Goal: Information Seeking & Learning: Learn about a topic

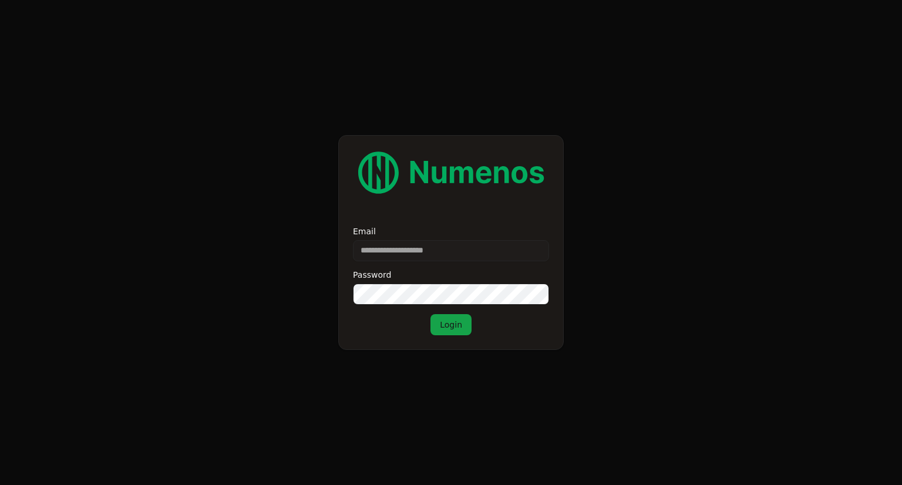
click at [413, 254] on input "Email" at bounding box center [451, 250] width 196 height 21
click at [414, 257] on input "Email" at bounding box center [451, 250] width 196 height 21
drag, startPoint x: 414, startPoint y: 257, endPoint x: 380, endPoint y: 254, distance: 34.1
click at [380, 254] on input "Email" at bounding box center [451, 250] width 196 height 21
click at [599, 235] on form "Email Password Login" at bounding box center [451, 242] width 902 height 485
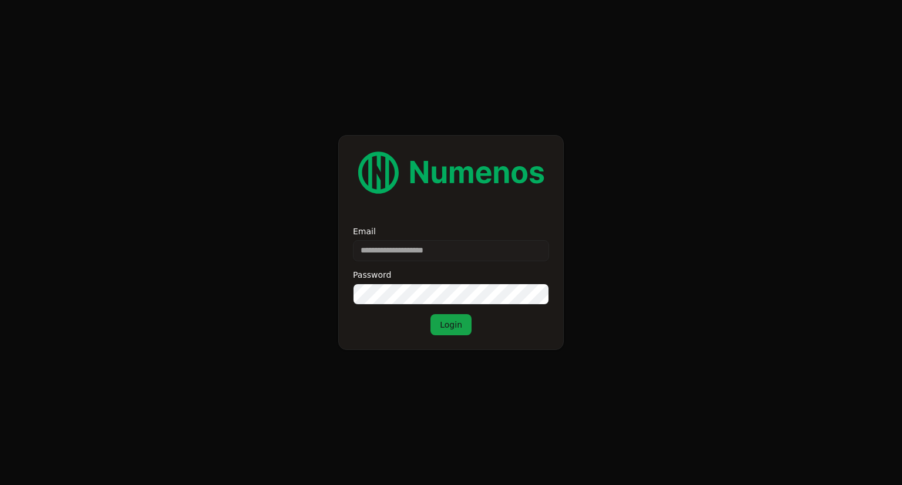
drag, startPoint x: 817, startPoint y: 1, endPoint x: 444, endPoint y: 105, distance: 387.0
click at [444, 105] on form "Email Password Login" at bounding box center [451, 242] width 902 height 485
click at [486, 258] on input "Email" at bounding box center [451, 250] width 196 height 21
type input "**********"
click at [430, 314] on button "Login" at bounding box center [450, 324] width 41 height 21
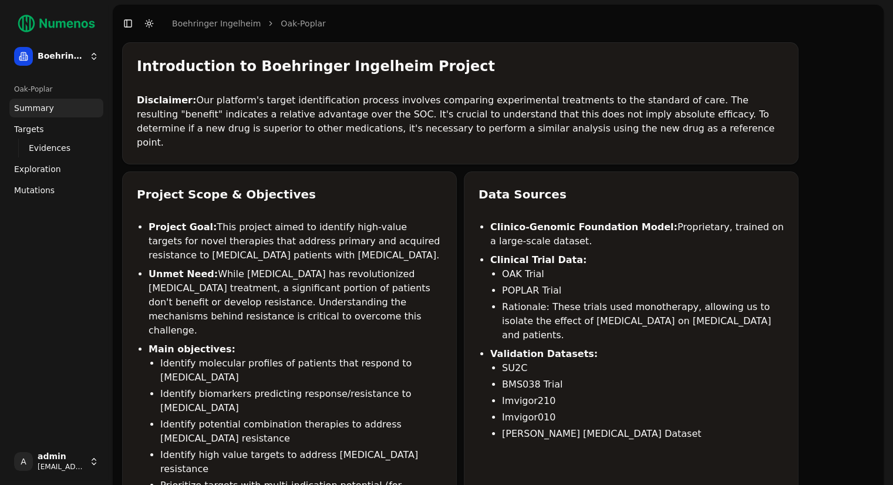
click at [36, 91] on div "Oak-Poplar" at bounding box center [56, 89] width 94 height 19
click at [42, 132] on link "Targets" at bounding box center [56, 129] width 94 height 19
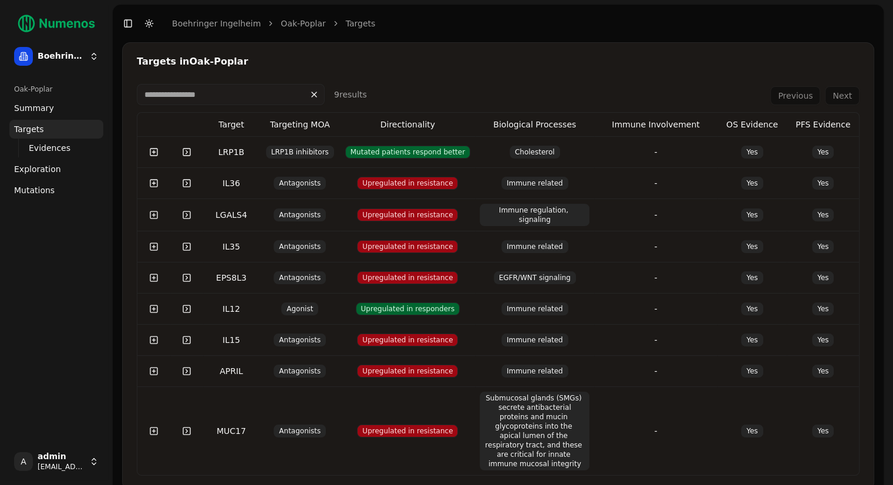
click at [45, 147] on span "Evidences" at bounding box center [50, 148] width 42 height 12
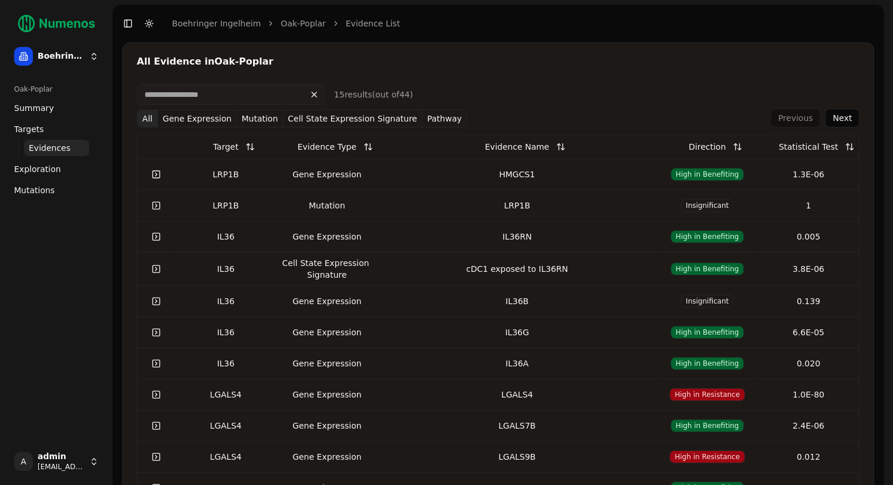
click at [47, 170] on span "Exploration" at bounding box center [37, 169] width 47 height 12
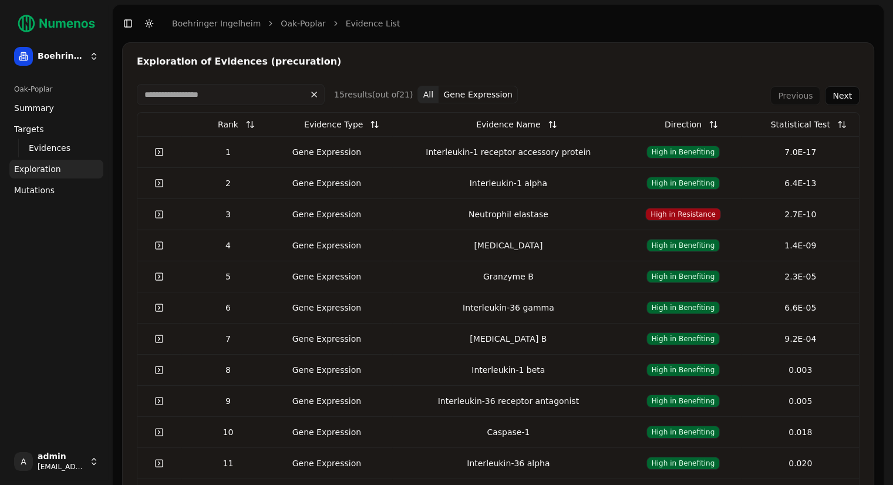
click at [48, 194] on span "Mutations" at bounding box center [34, 190] width 41 height 12
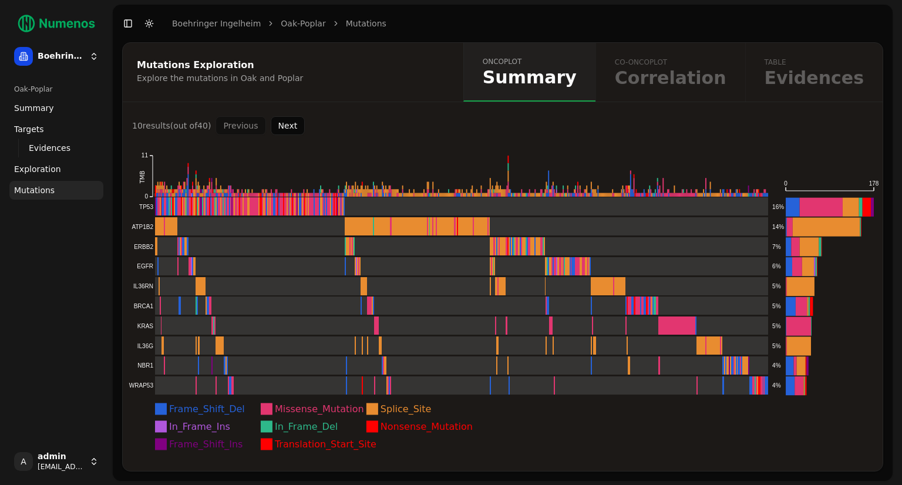
click at [56, 62] on html "Boehringer Ingelheim Oak-Poplar Summary Targets Evidences Exploration Mutations…" at bounding box center [451, 243] width 902 height 486
click at [86, 59] on html "Boehringer Ingelheim Oak-Poplar Summary Targets Evidences Exploration Mutations…" at bounding box center [451, 243] width 902 height 486
click at [92, 59] on html "Boehringer Ingelheim Oak-Poplar Summary Targets Evidences Exploration Mutations…" at bounding box center [451, 243] width 902 height 486
click at [77, 282] on html "Boehringer Ingelheim Oak-Poplar Summary Targets Evidences Exploration Mutations…" at bounding box center [451, 243] width 902 height 486
click at [692, 79] on div "oncoplot Summary co-oncoplot Correlation table Evidences" at bounding box center [672, 72] width 419 height 59
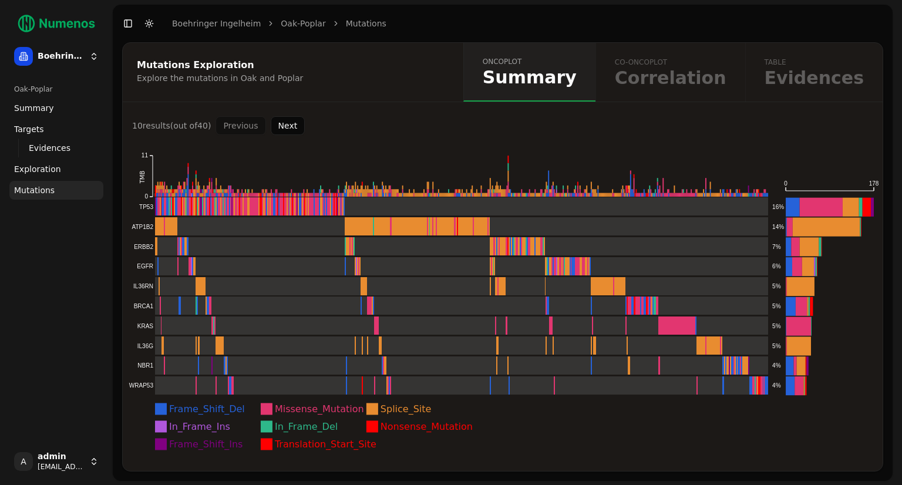
click at [29, 166] on span "Exploration" at bounding box center [37, 169] width 47 height 12
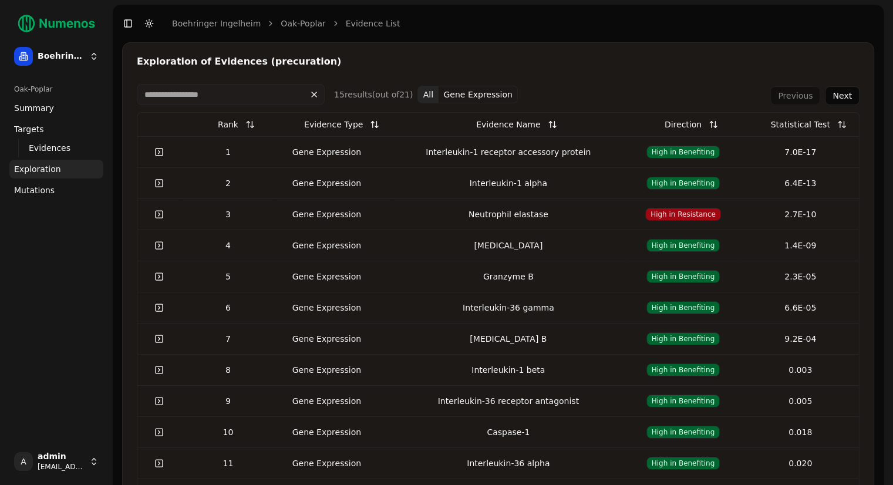
click at [32, 111] on span "Summary" at bounding box center [34, 108] width 40 height 12
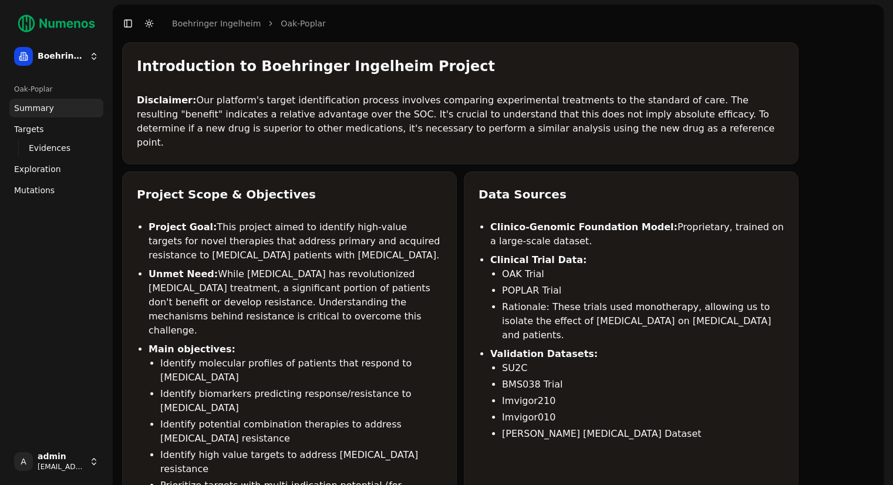
click at [35, 95] on div "Oak-Poplar" at bounding box center [56, 89] width 94 height 19
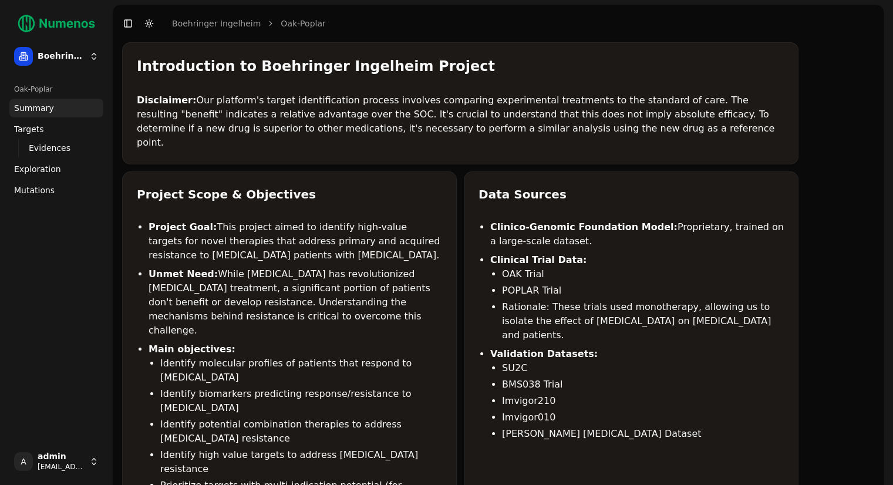
click at [267, 220] on li "Project Goal: This project aimed to identify high-value targets for novel thera…" at bounding box center [296, 241] width 294 height 42
click at [29, 87] on div "Oak-Poplar" at bounding box center [56, 89] width 94 height 19
click at [223, 22] on link "Boehringer Ingelheim" at bounding box center [216, 24] width 89 height 12
drag, startPoint x: 117, startPoint y: 22, endPoint x: 127, endPoint y: 22, distance: 10.0
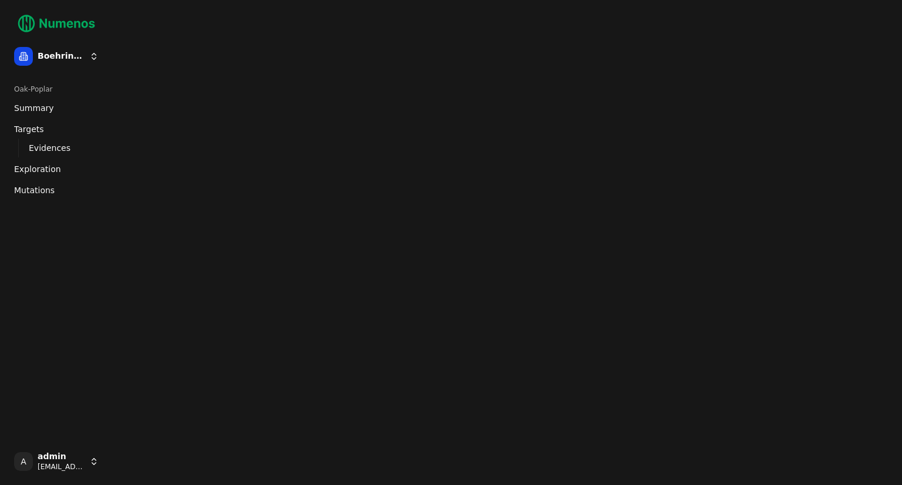
click at [129, 22] on div "Boehringer Ingelheim Oak-Poplar Summary Targets Evidences Exploration Mutations…" at bounding box center [451, 242] width 902 height 485
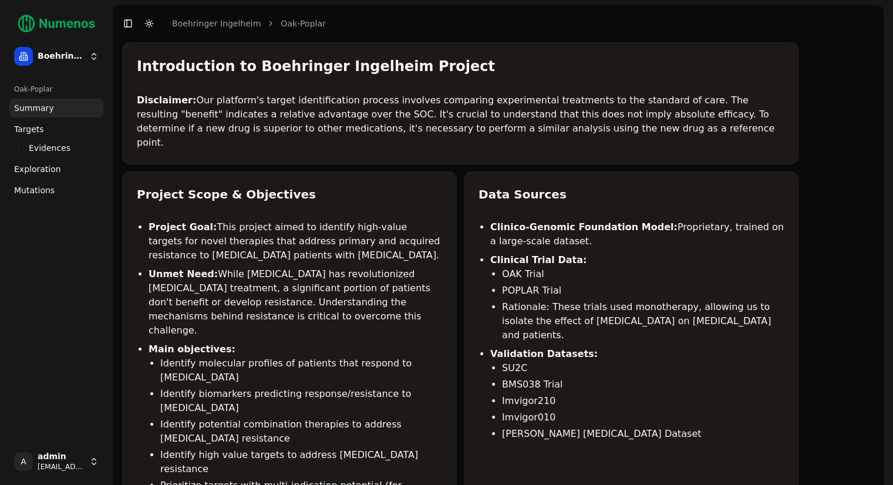
click at [129, 24] on button "Toggle Sidebar" at bounding box center [128, 23] width 16 height 16
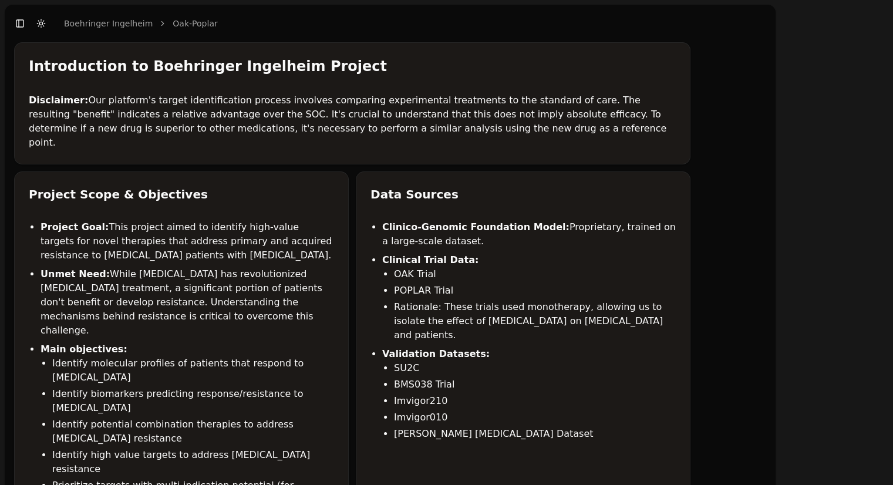
click at [25, 23] on button "Toggle Sidebar" at bounding box center [20, 23] width 16 height 16
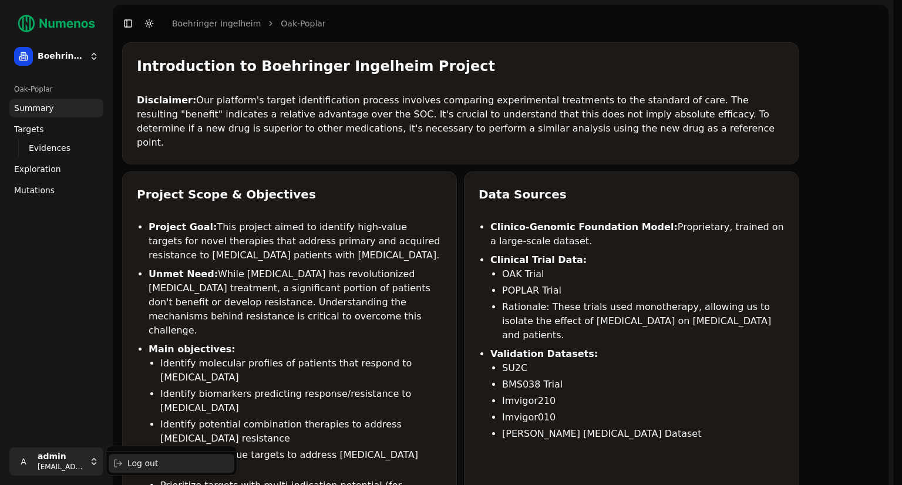
click at [130, 465] on div "Log out" at bounding box center [172, 463] width 126 height 19
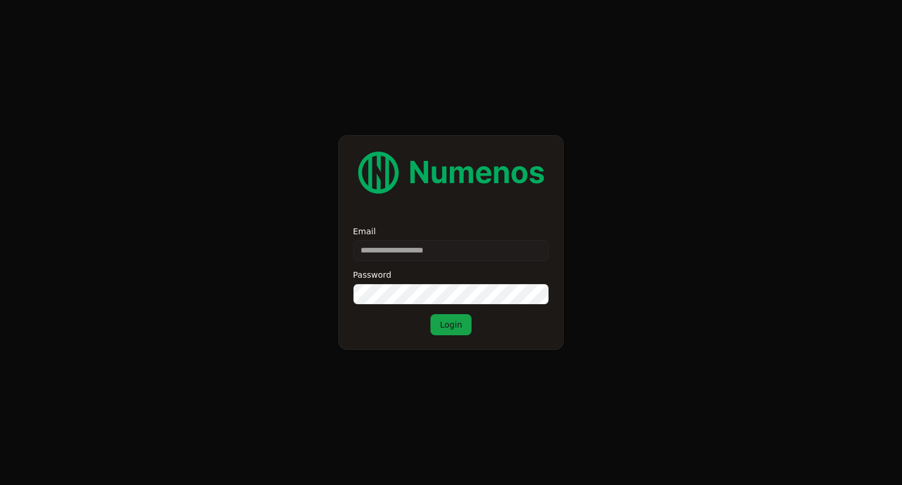
click at [399, 259] on input "Email" at bounding box center [451, 250] width 196 height 21
type input "**********"
click at [430, 314] on button "Login" at bounding box center [450, 324] width 41 height 21
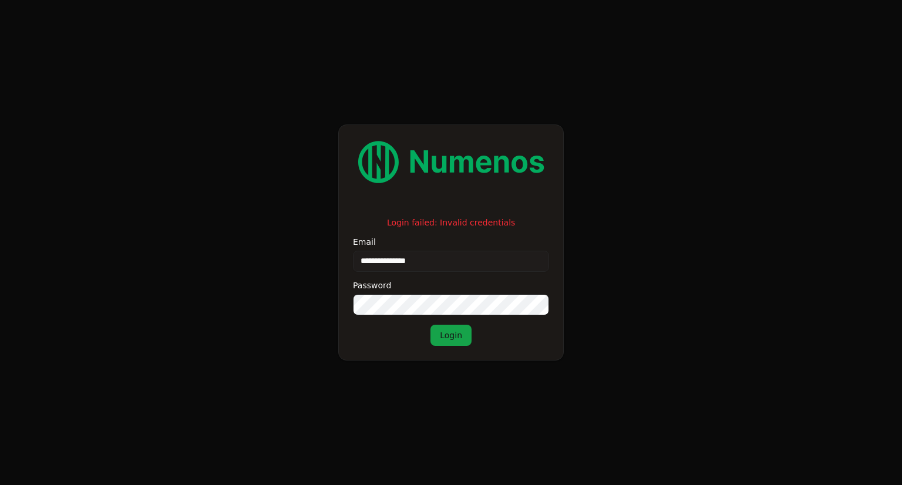
click at [430, 325] on button "Login" at bounding box center [450, 335] width 41 height 21
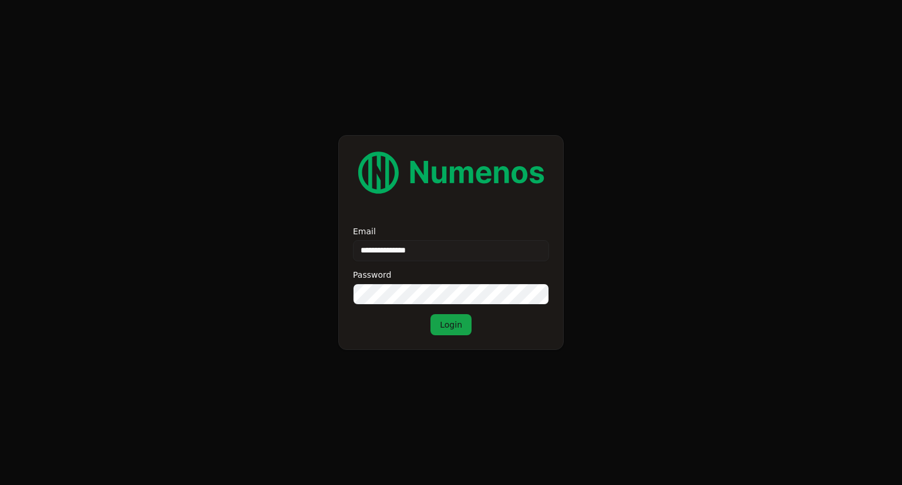
click at [472, 259] on input "**********" at bounding box center [451, 250] width 196 height 21
type input "**********"
click at [430, 314] on button "Login" at bounding box center [450, 324] width 41 height 21
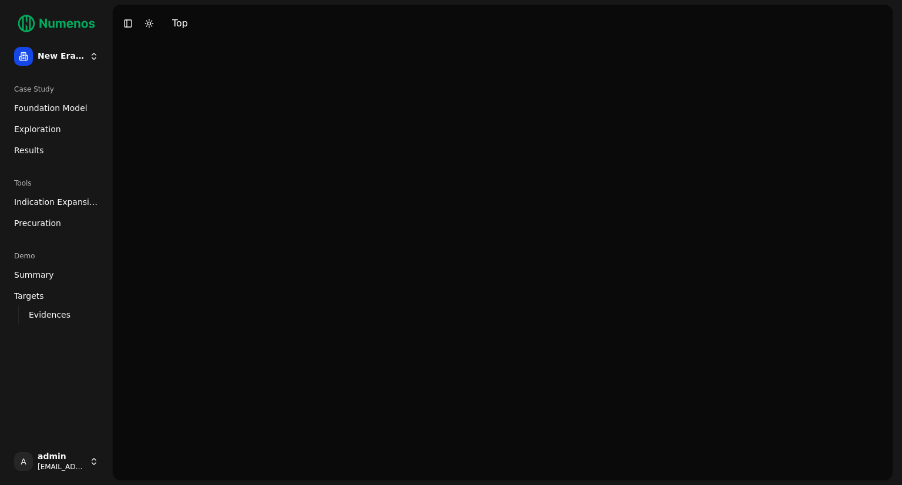
click at [52, 112] on span "Foundation Model" at bounding box center [50, 108] width 73 height 12
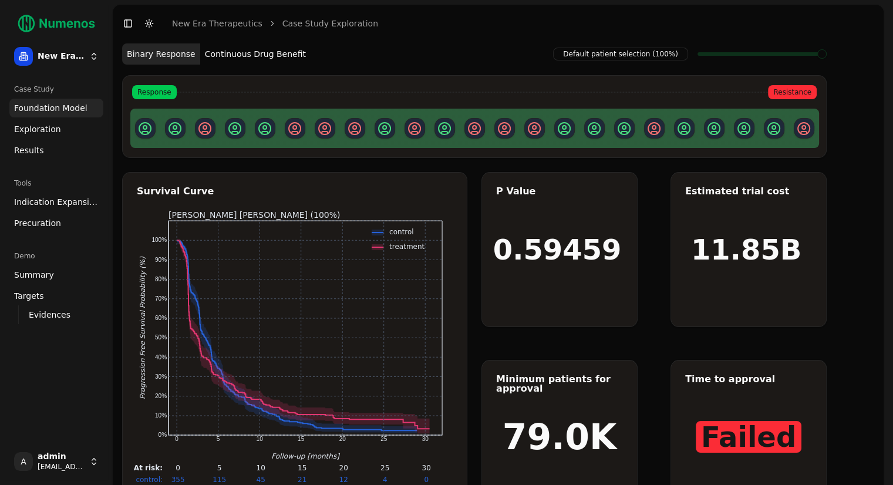
click at [31, 133] on span "Exploration" at bounding box center [37, 129] width 47 height 12
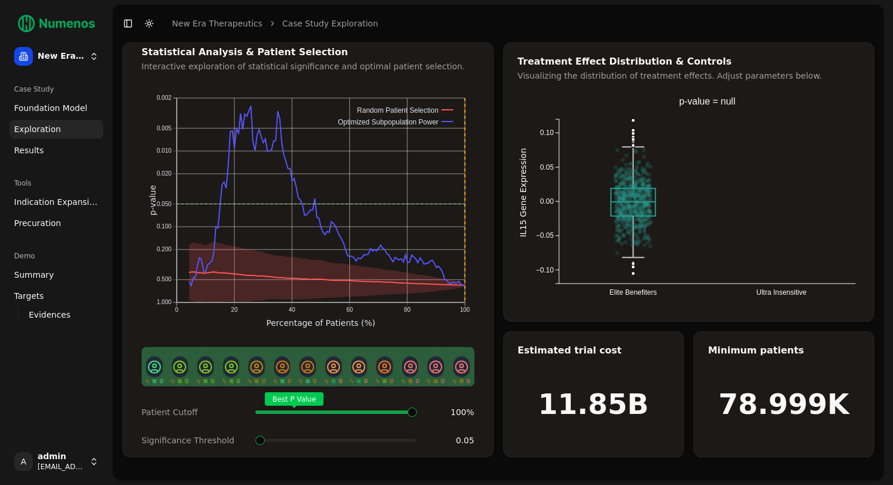
click at [31, 149] on span "Results" at bounding box center [29, 150] width 30 height 12
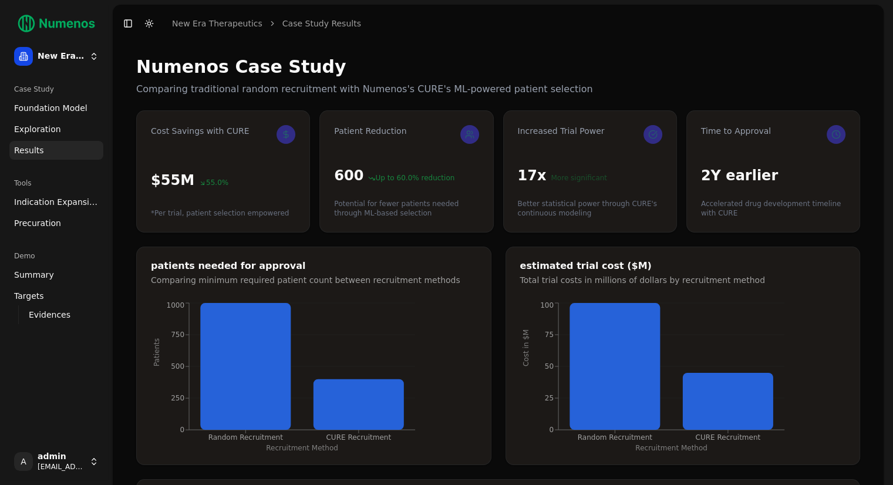
click at [60, 205] on span "Indication Expansion" at bounding box center [56, 202] width 85 height 12
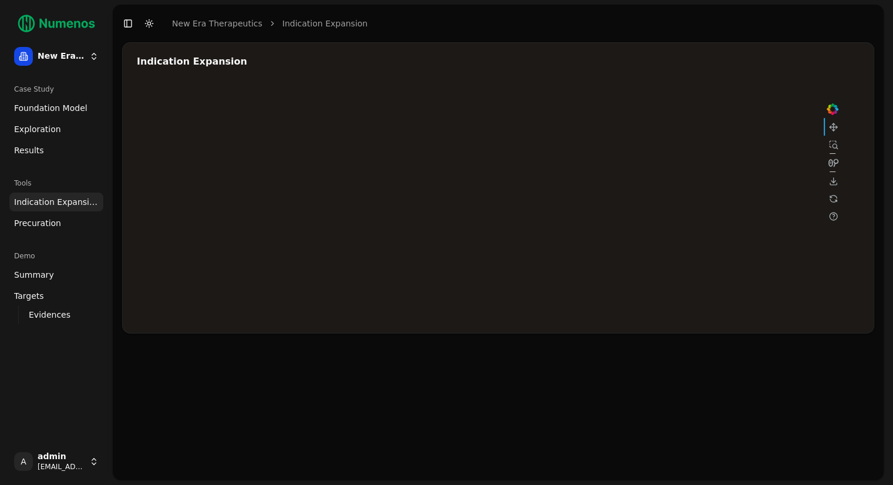
click at [712, 149] on div at bounding box center [489, 201] width 705 height 235
click at [555, 151] on div at bounding box center [489, 201] width 705 height 235
click at [557, 151] on div at bounding box center [489, 201] width 705 height 235
click at [561, 139] on div at bounding box center [489, 201] width 705 height 235
click at [560, 138] on div at bounding box center [489, 201] width 705 height 235
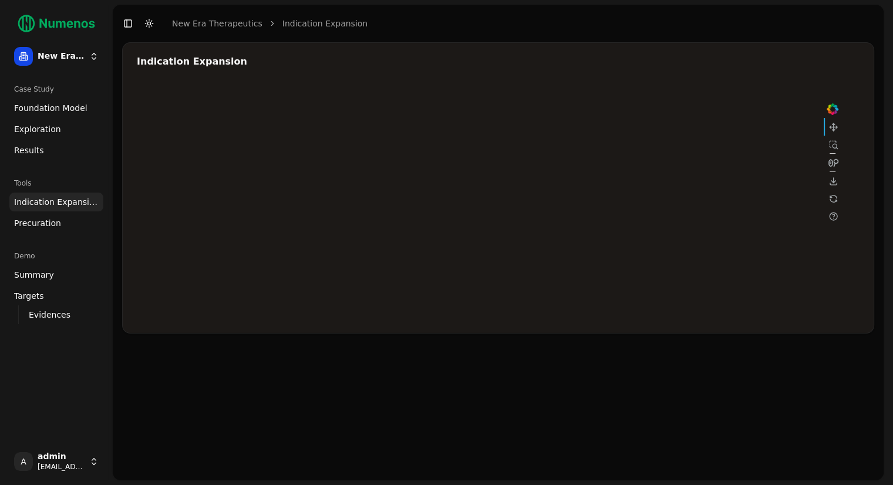
click at [624, 235] on div at bounding box center [489, 201] width 705 height 235
click at [625, 224] on div at bounding box center [489, 201] width 705 height 235
click at [626, 234] on div at bounding box center [489, 201] width 705 height 235
click at [628, 225] on div at bounding box center [489, 201] width 705 height 235
click at [628, 224] on div at bounding box center [489, 201] width 705 height 235
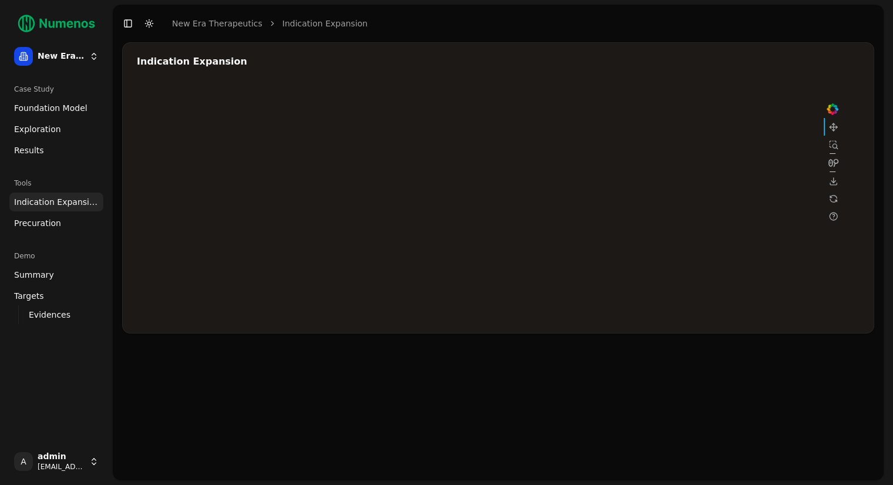
click at [621, 225] on div at bounding box center [489, 201] width 705 height 235
click at [623, 187] on div at bounding box center [489, 201] width 705 height 235
